Goal: Information Seeking & Learning: Learn about a topic

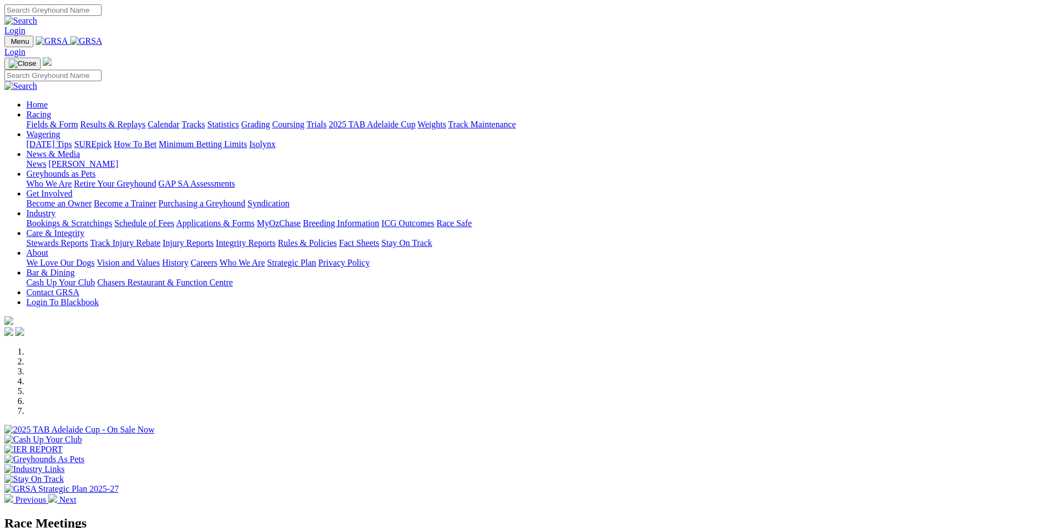
scroll to position [220, 0]
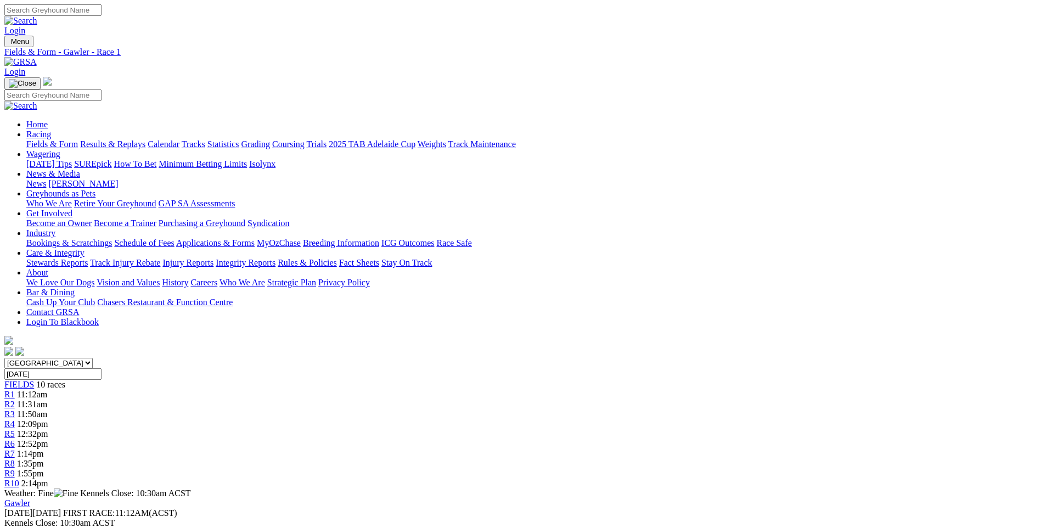
click at [47, 400] on span "11:31am" at bounding box center [32, 404] width 30 height 9
click at [266, 390] on div "R1 11:12am" at bounding box center [520, 395] width 1033 height 10
click at [322, 400] on div "R2 11:31am" at bounding box center [520, 405] width 1033 height 10
click at [405, 358] on div "South Australia New South Wales Northern Territory Queensland Tasmania Victoria…" at bounding box center [520, 423] width 1033 height 131
click at [15, 410] on link "R3" at bounding box center [9, 414] width 10 height 9
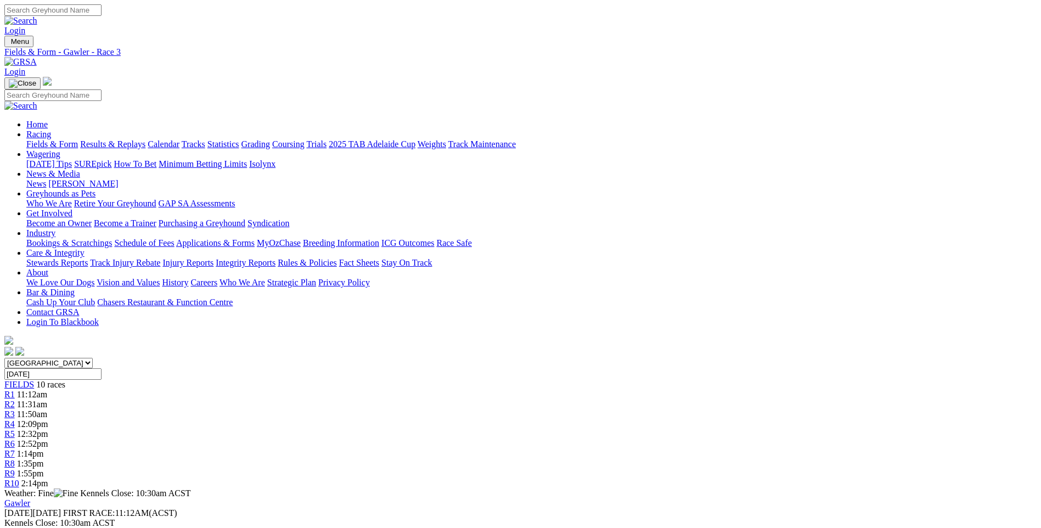
click at [15, 419] on link "R4" at bounding box center [9, 423] width 10 height 9
click at [15, 429] on link "R5" at bounding box center [9, 433] width 10 height 9
click at [48, 439] on span "12:52pm" at bounding box center [32, 443] width 31 height 9
click at [44, 449] on span "1:14pm" at bounding box center [30, 453] width 27 height 9
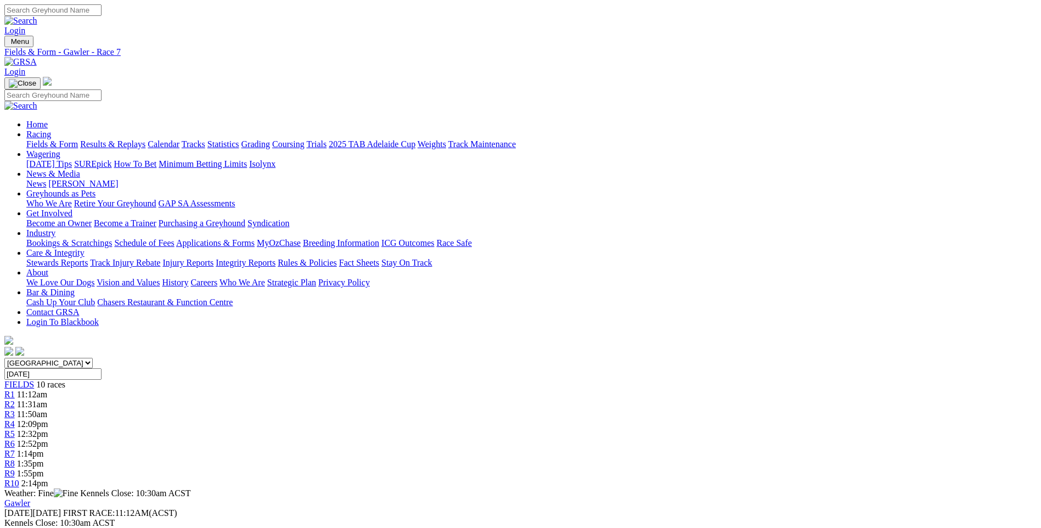
click at [15, 459] on span "R8" at bounding box center [9, 463] width 10 height 9
click at [757, 469] on div "R9 1:55pm" at bounding box center [520, 474] width 1033 height 10
click at [832, 479] on div "R10 2:14pm" at bounding box center [520, 484] width 1033 height 10
drag, startPoint x: 1040, startPoint y: 330, endPoint x: 775, endPoint y: -41, distance: 456.4
